Goal: Check status: Check status

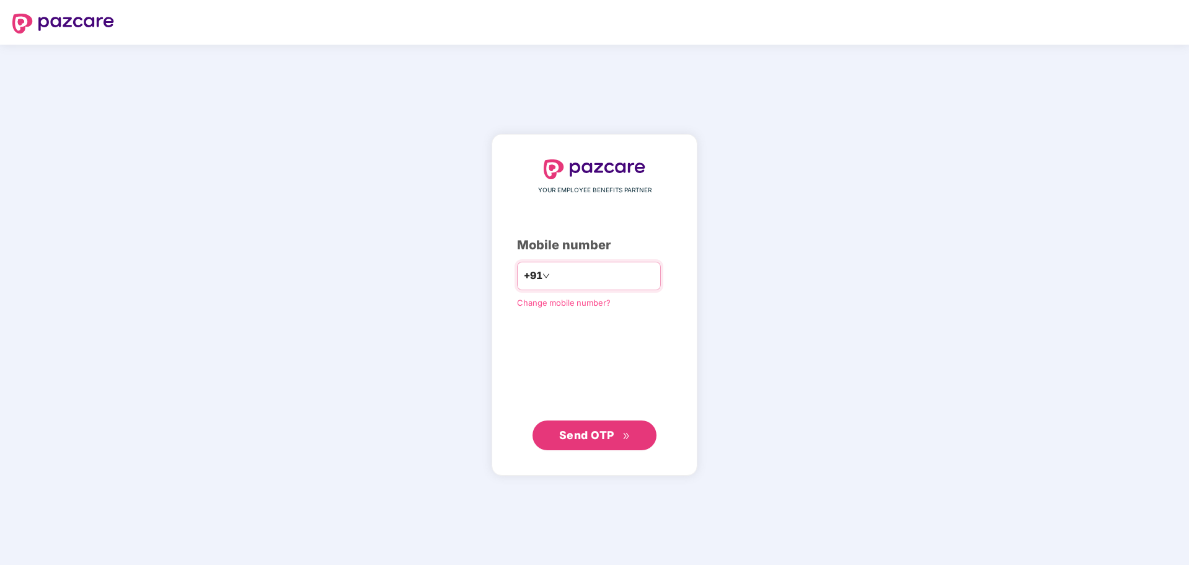
click at [585, 275] on input "number" at bounding box center [604, 276] width 102 height 20
type input "**********"
click at [602, 437] on span "Send OTP" at bounding box center [586, 435] width 55 height 13
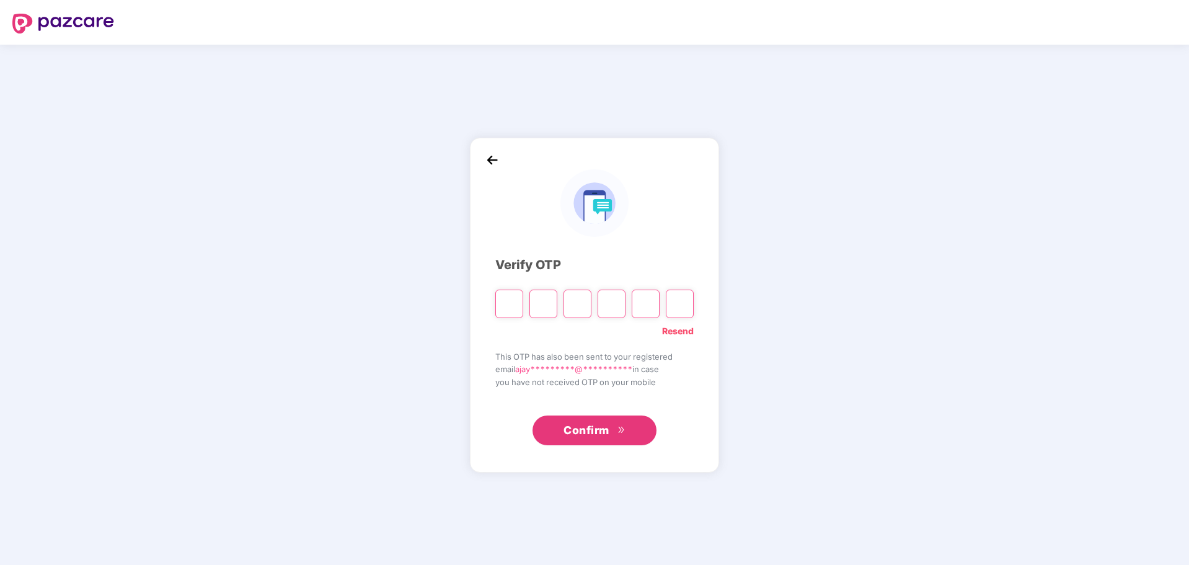
paste input "*"
type input "*"
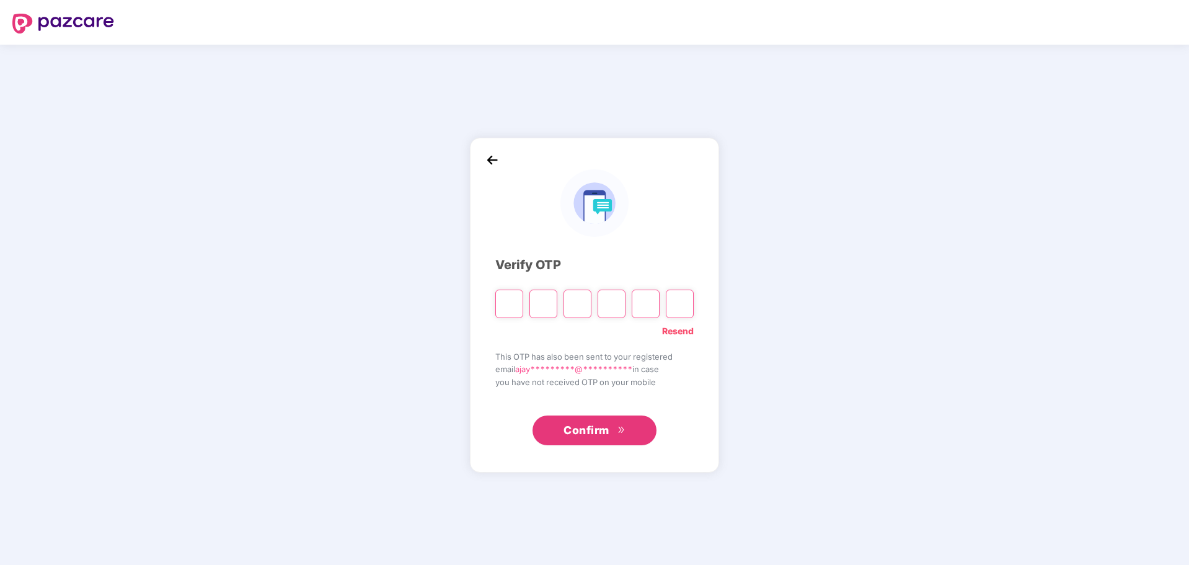
type input "*"
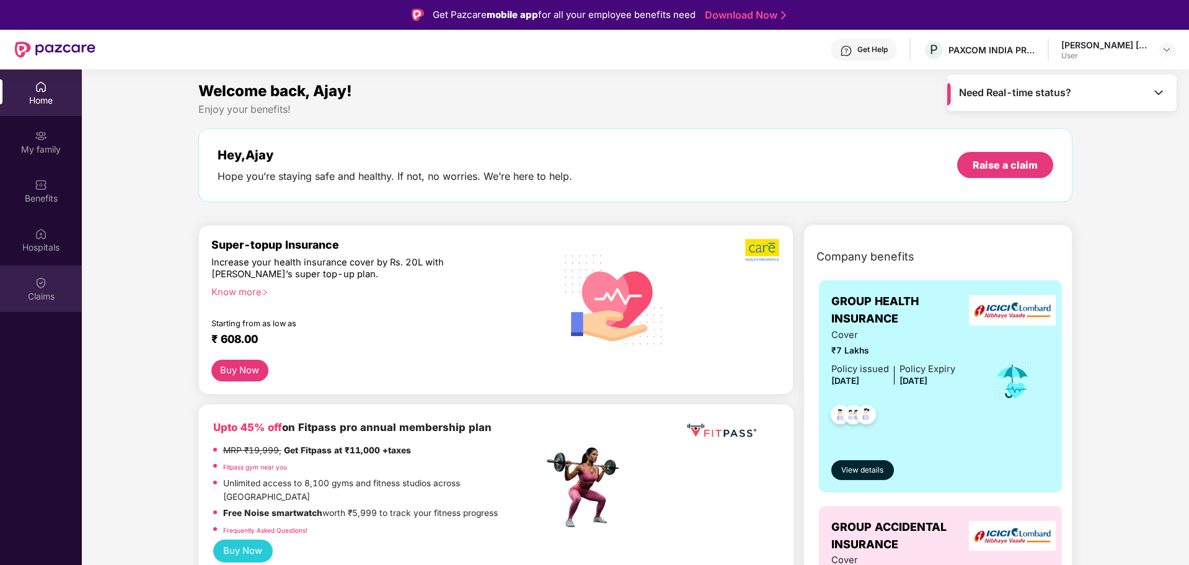
click at [55, 289] on div "Claims" at bounding box center [41, 288] width 82 height 47
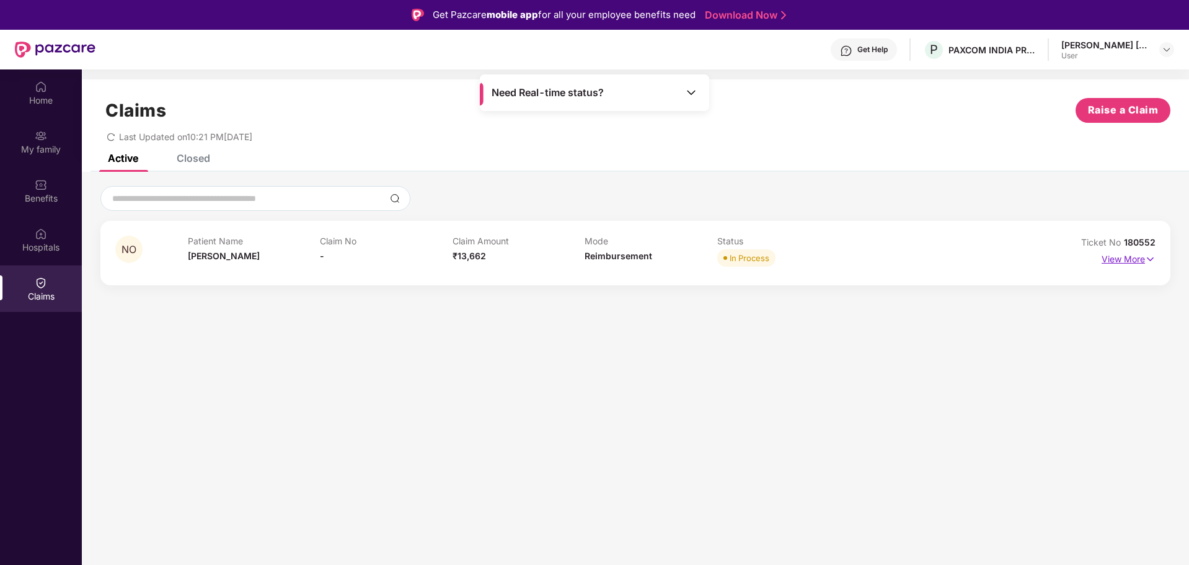
click at [1139, 262] on p "View More" at bounding box center [1129, 257] width 54 height 17
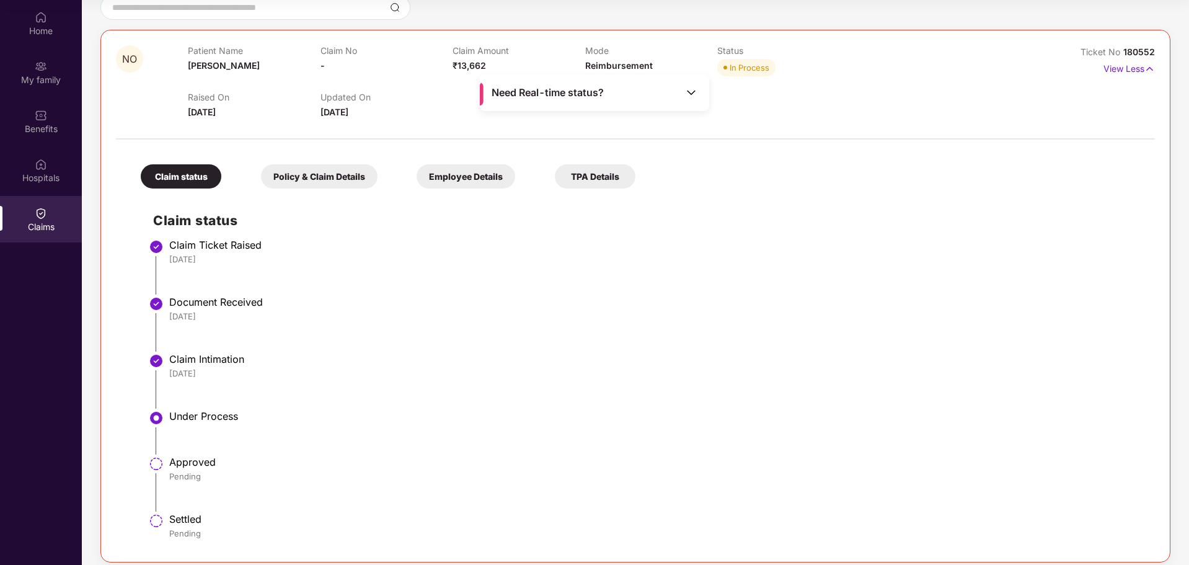
scroll to position [131, 0]
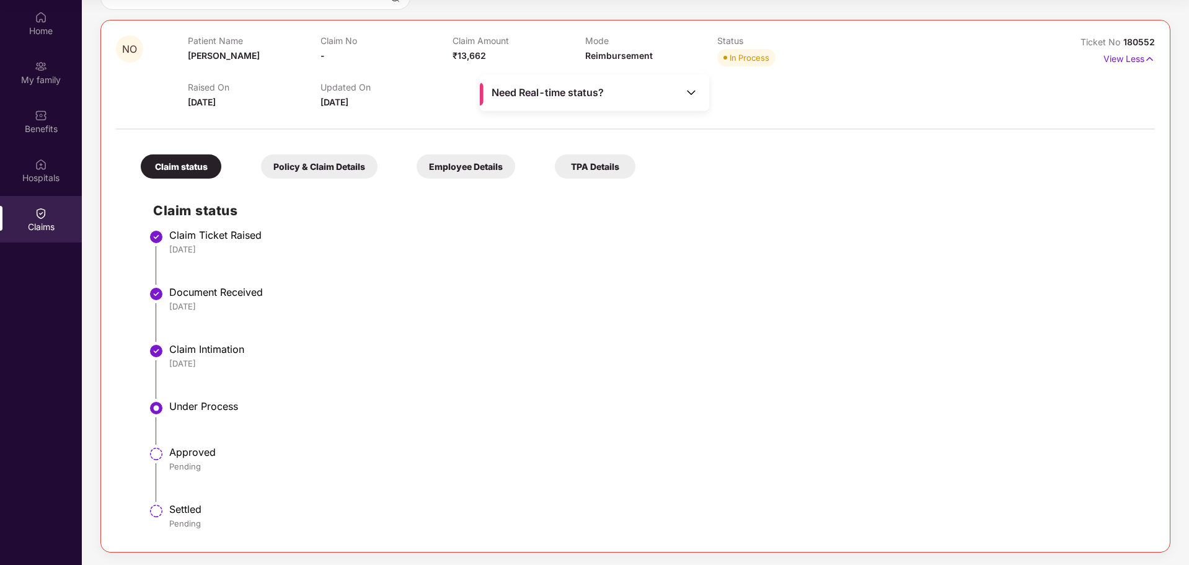
click at [288, 167] on div "Policy & Claim Details" at bounding box center [319, 166] width 117 height 24
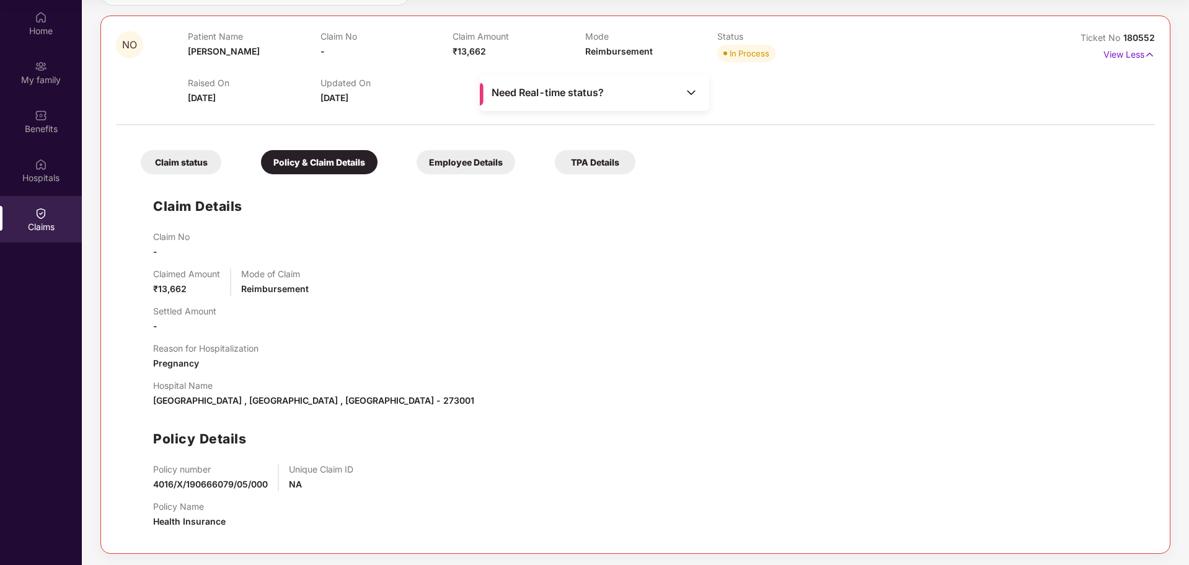
scroll to position [137, 0]
click at [461, 133] on div "Claim status Policy & Claim Details Employee Details TPA Details Claim Details …" at bounding box center [635, 333] width 1039 height 407
click at [466, 158] on div "Employee Details" at bounding box center [466, 161] width 99 height 24
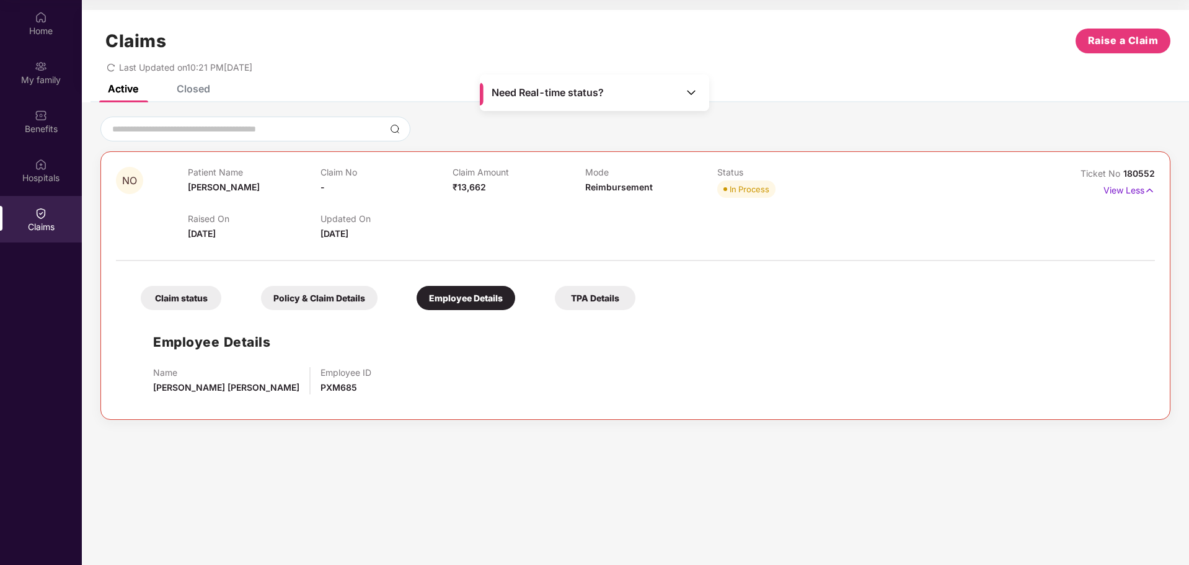
click at [614, 306] on div "TPA Details" at bounding box center [595, 298] width 81 height 24
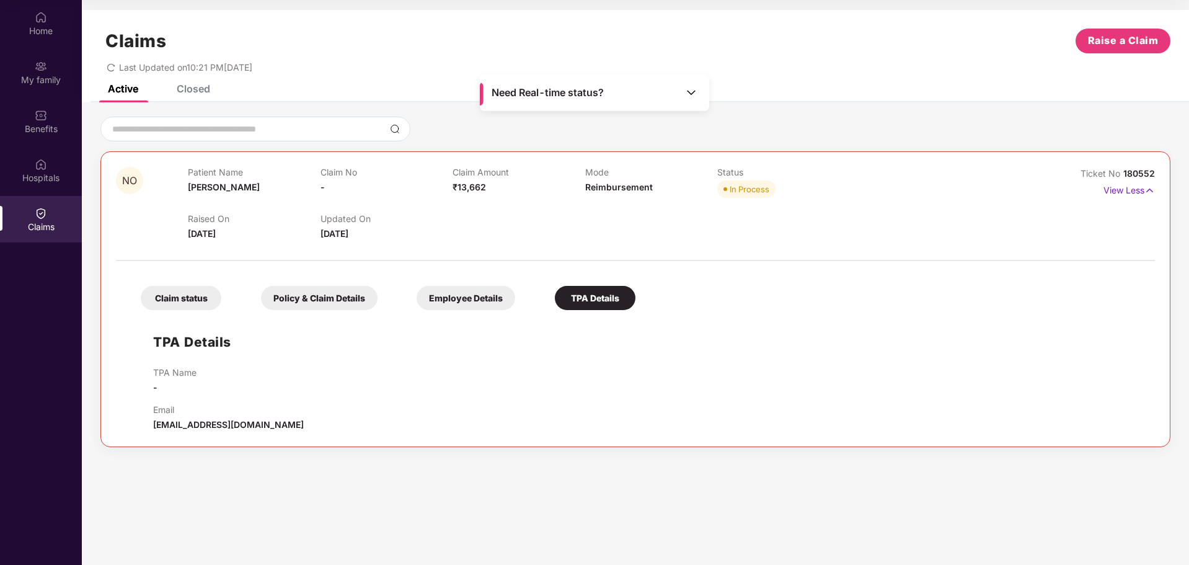
click at [188, 294] on div "Claim status" at bounding box center [181, 298] width 81 height 24
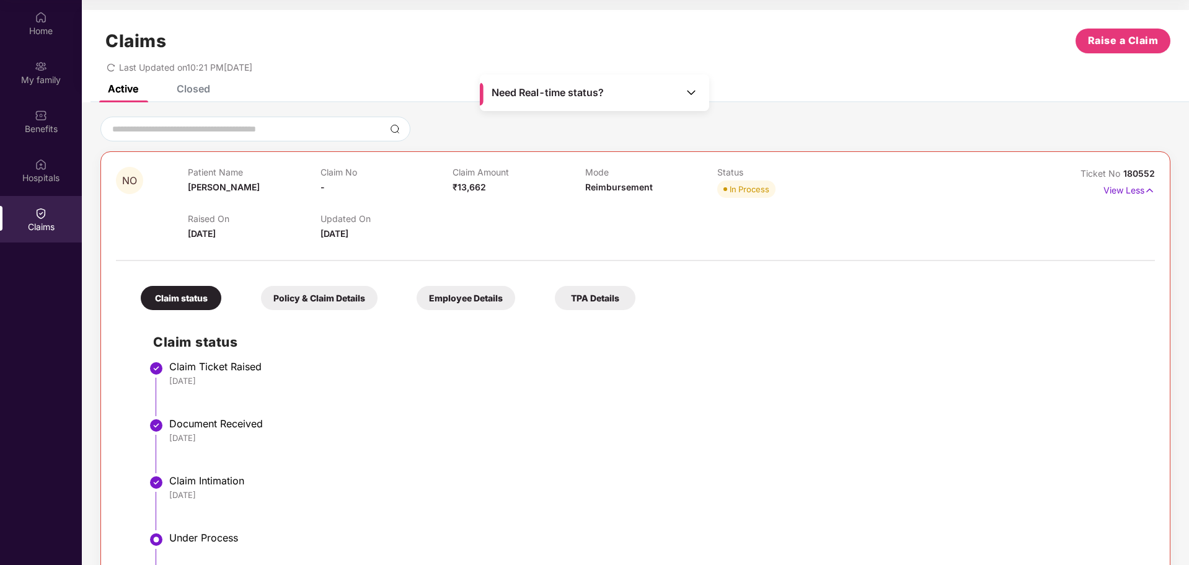
click at [589, 97] on span "Need Real-time status?" at bounding box center [548, 92] width 112 height 13
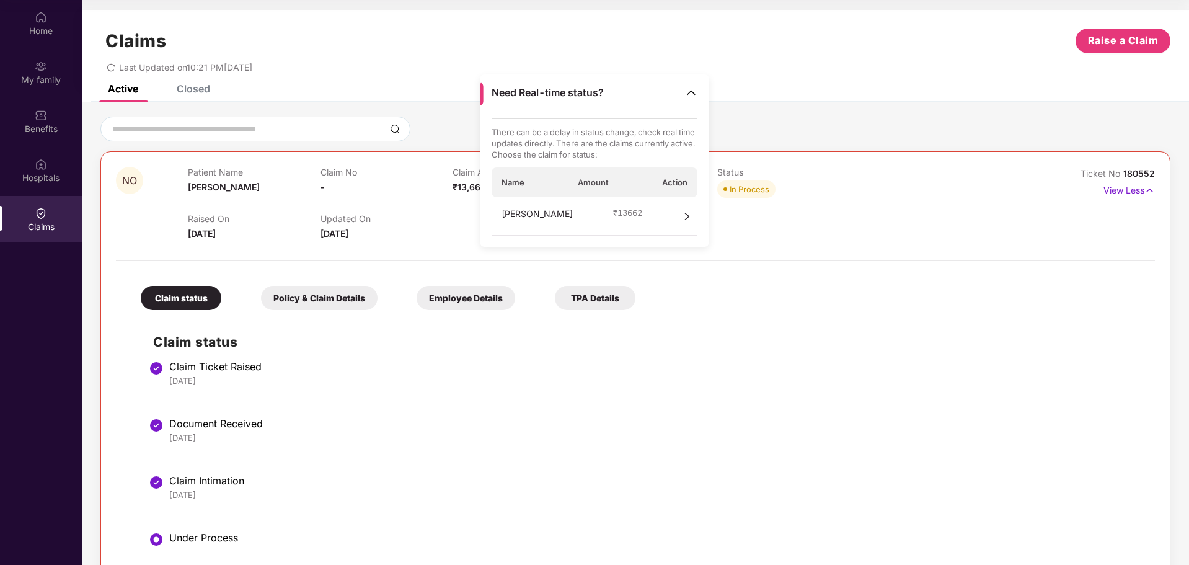
click at [689, 218] on icon "right" at bounding box center [687, 216] width 9 height 9
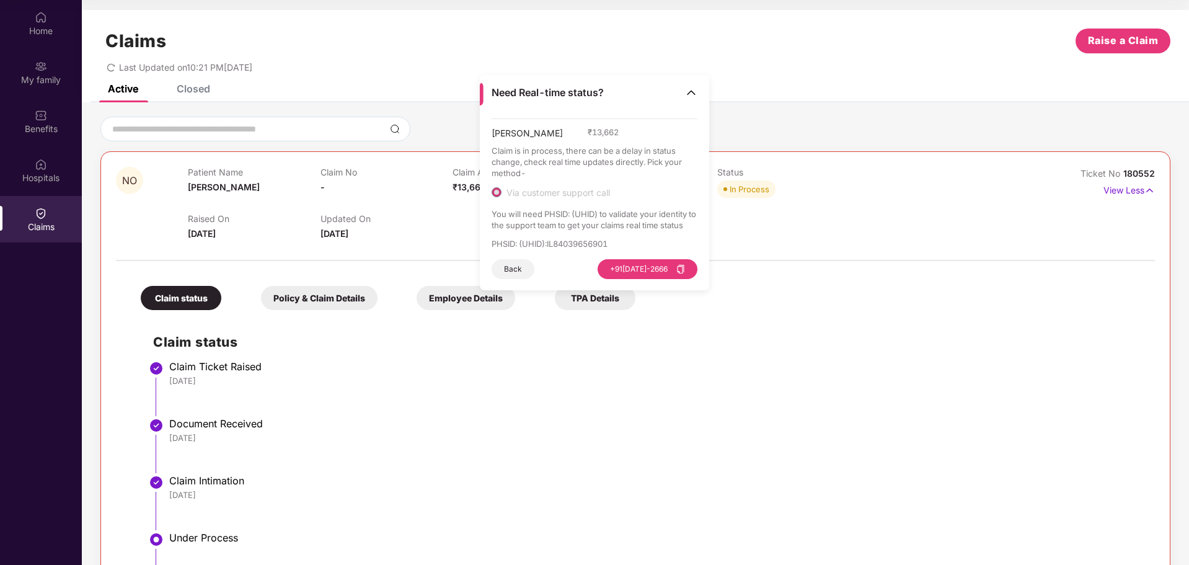
click at [680, 92] on div "Need Real-time status?" at bounding box center [594, 92] width 229 height 37
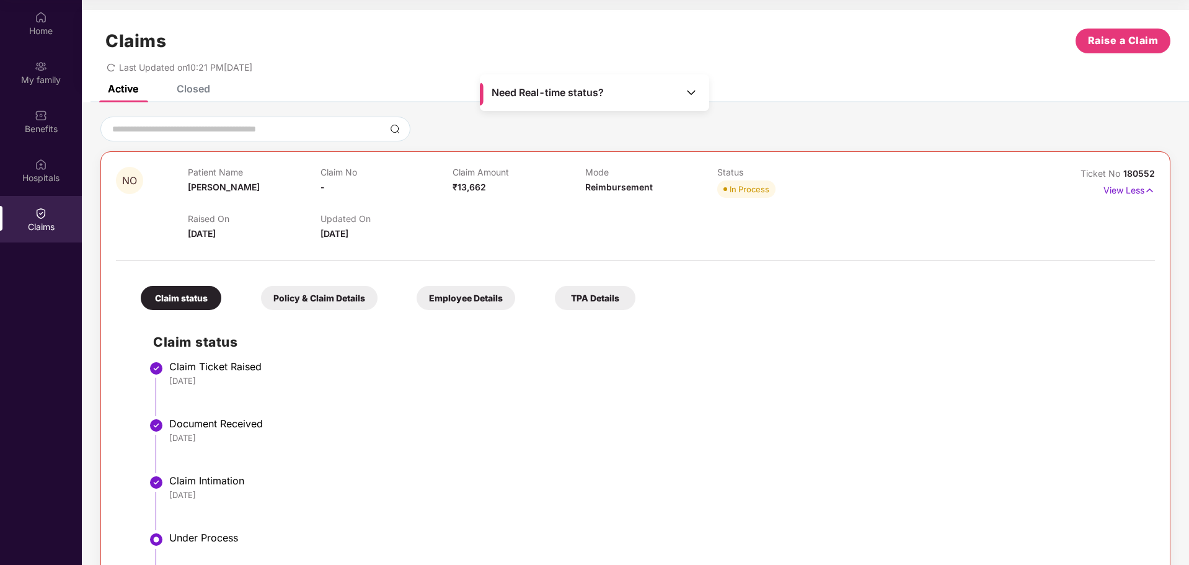
click at [193, 87] on div "Closed" at bounding box center [193, 88] width 33 height 12
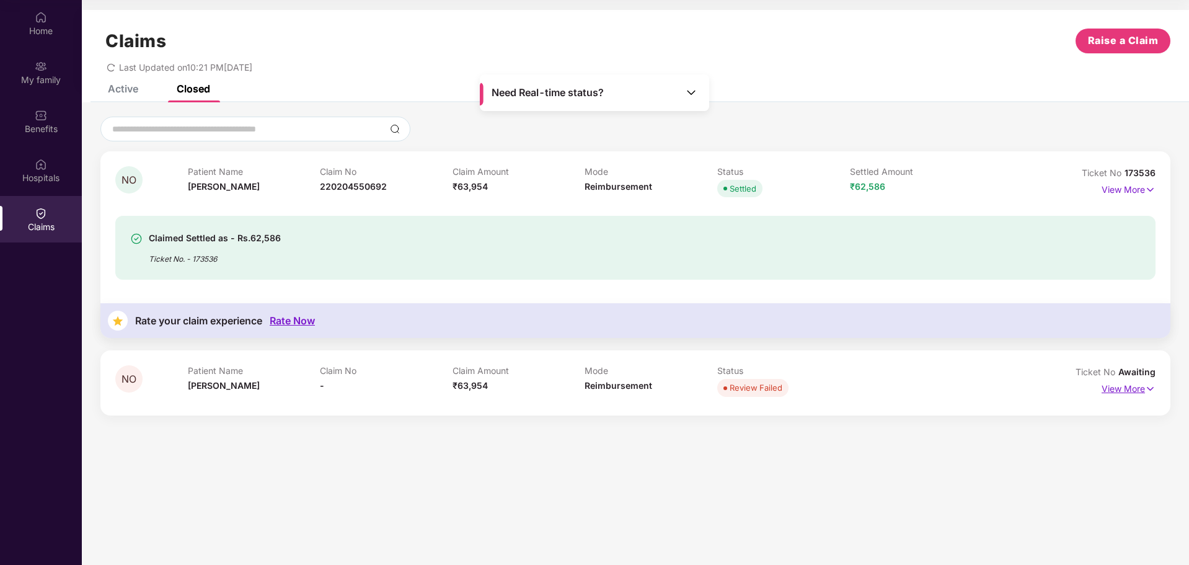
click at [1125, 389] on p "View More" at bounding box center [1129, 387] width 54 height 17
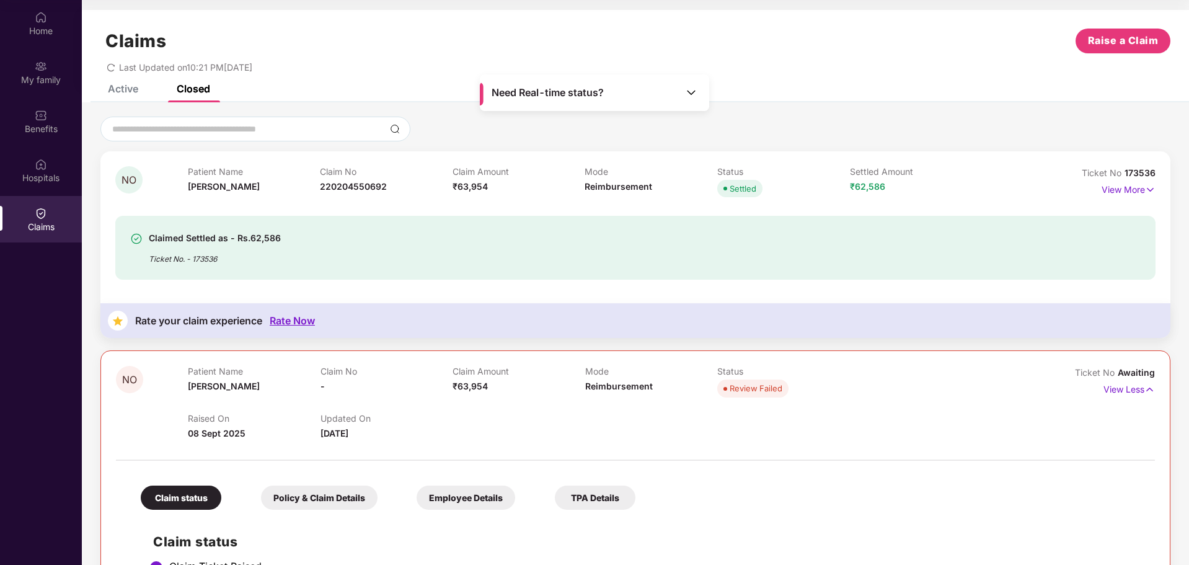
scroll to position [114, 0]
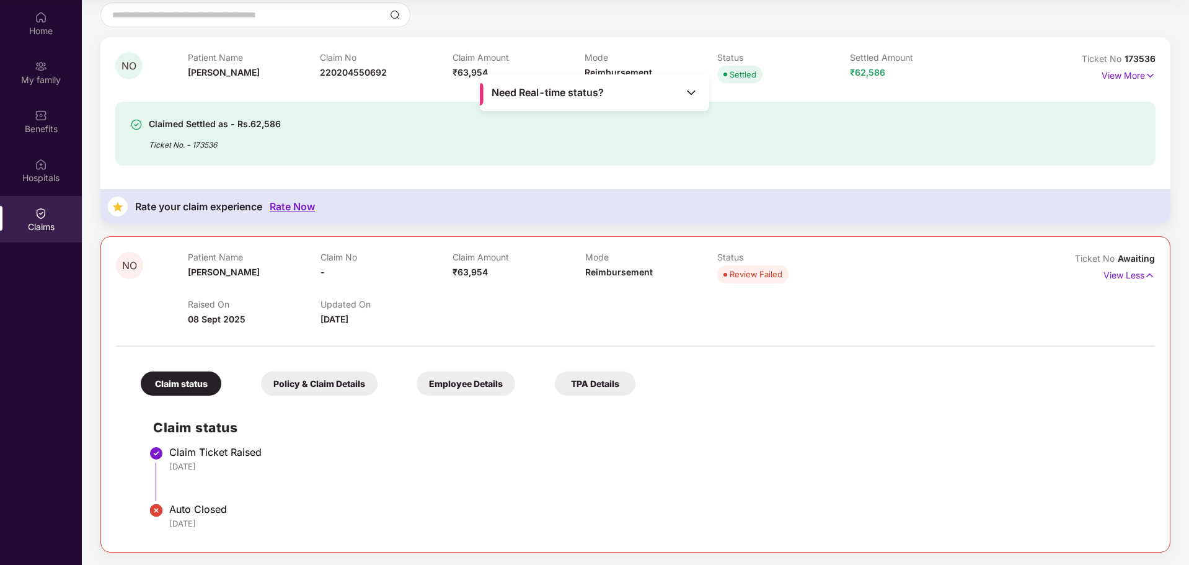
click at [1117, 283] on div "View Less" at bounding box center [1129, 275] width 51 height 20
click at [1106, 60] on span "Ticket No" at bounding box center [1103, 58] width 43 height 11
click at [1114, 71] on p "View More" at bounding box center [1129, 74] width 54 height 17
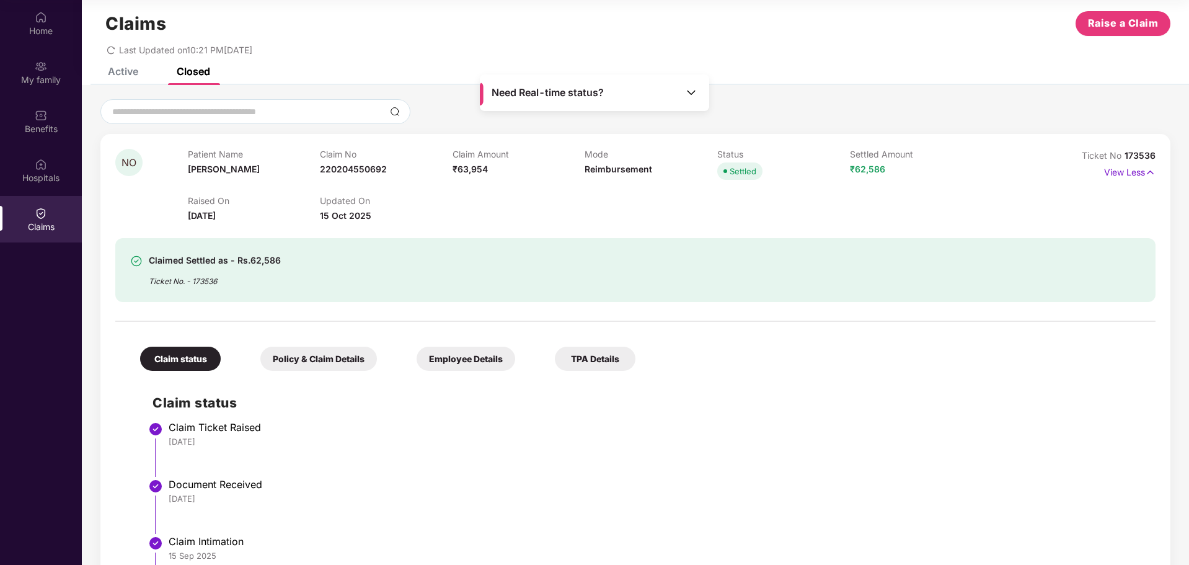
scroll to position [0, 0]
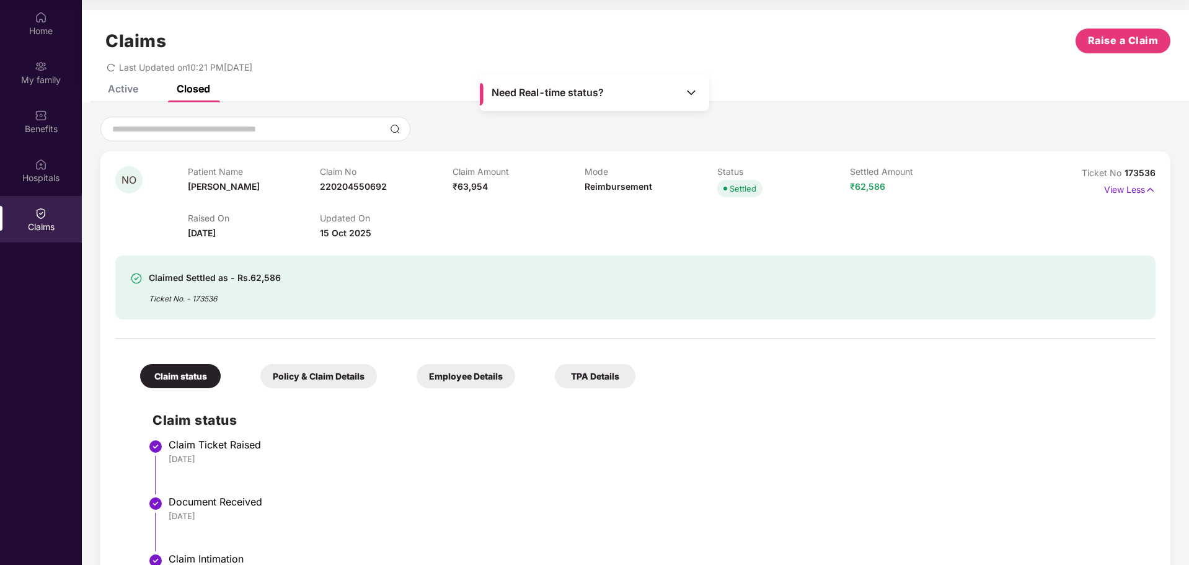
click at [136, 84] on div "Claims Raise a Claim Last Updated on 10:21 PM[DATE]" at bounding box center [636, 47] width 1108 height 75
click at [127, 90] on div "Active" at bounding box center [123, 88] width 30 height 12
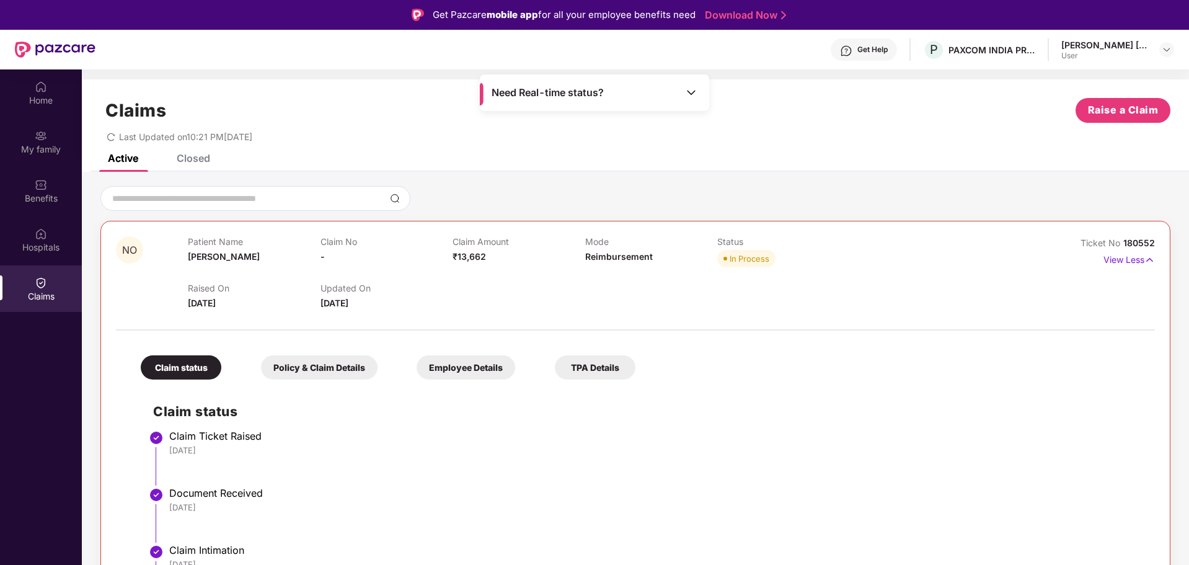
click at [1129, 50] on div "[PERSON_NAME] [PERSON_NAME]" at bounding box center [1105, 45] width 87 height 12
click at [1165, 48] on img at bounding box center [1167, 50] width 10 height 10
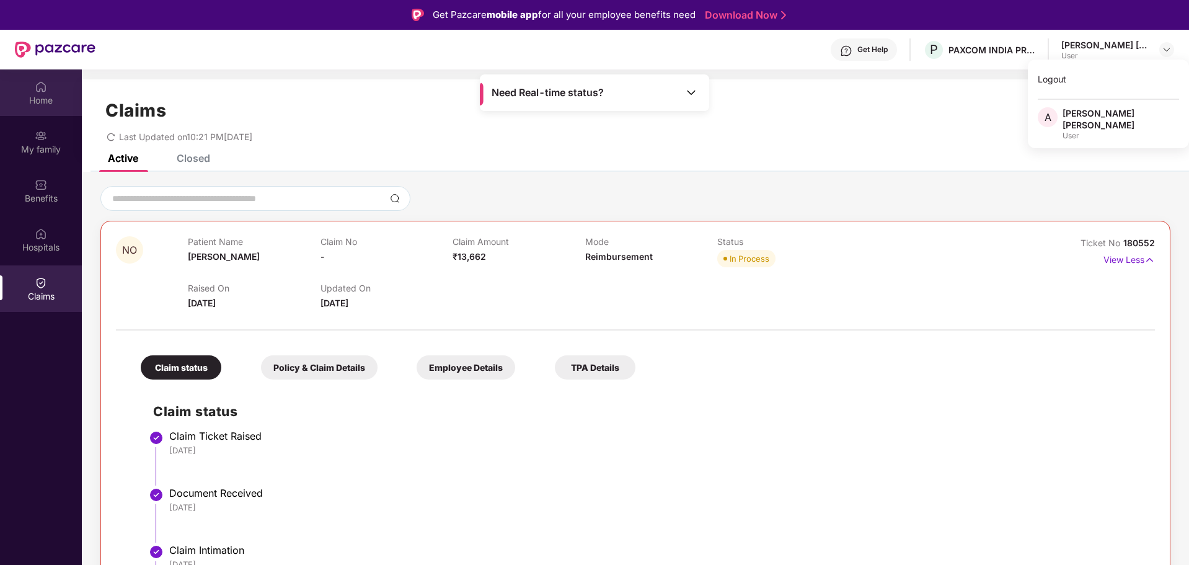
click at [22, 94] on div "Home" at bounding box center [41, 100] width 82 height 12
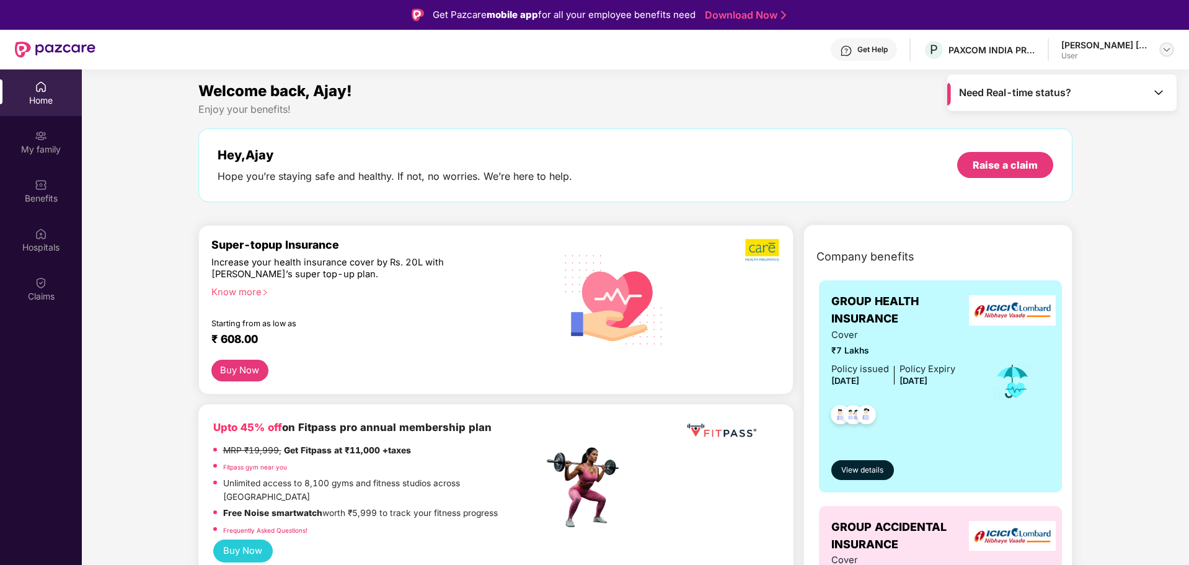
click at [1167, 50] on img at bounding box center [1167, 50] width 10 height 10
click at [1055, 79] on div "Logout" at bounding box center [1108, 79] width 161 height 24
